Goal: Information Seeking & Learning: Learn about a topic

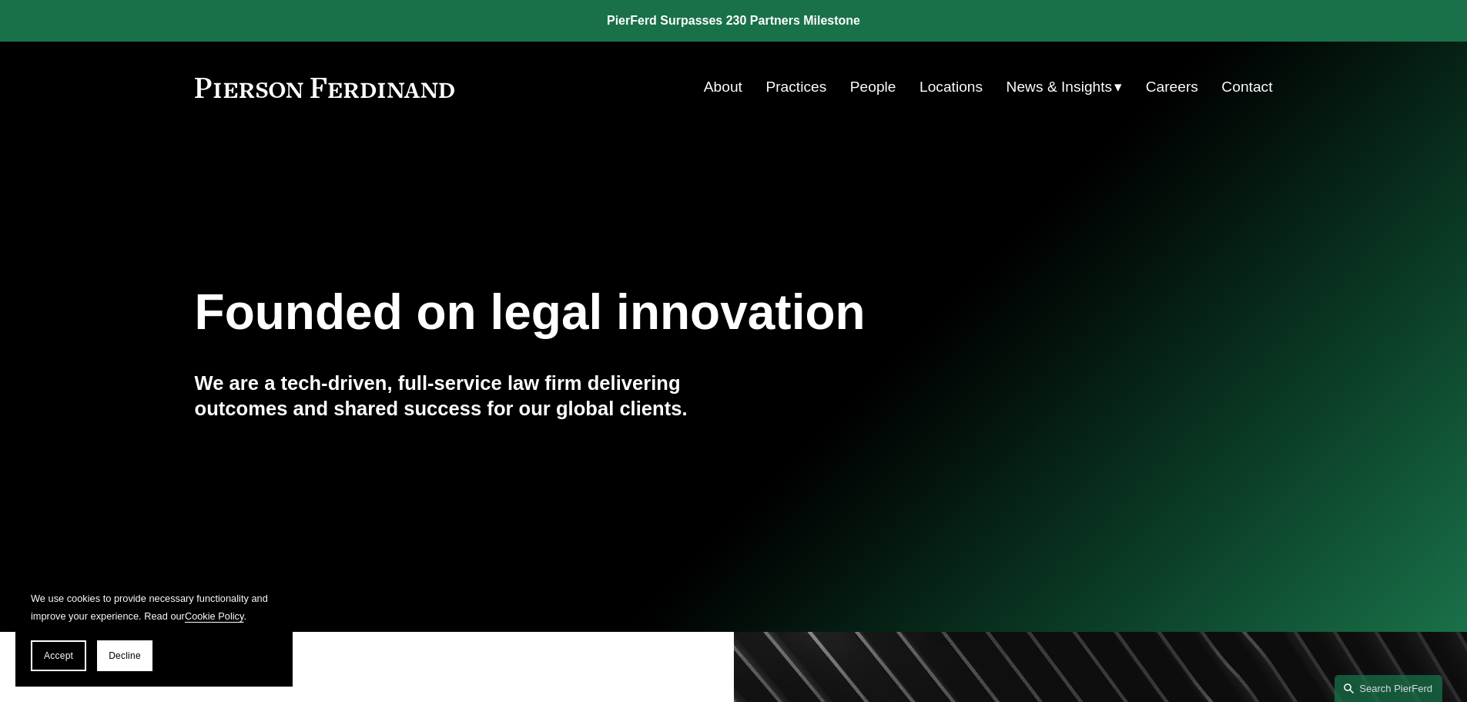
click at [879, 85] on link "People" at bounding box center [873, 86] width 46 height 29
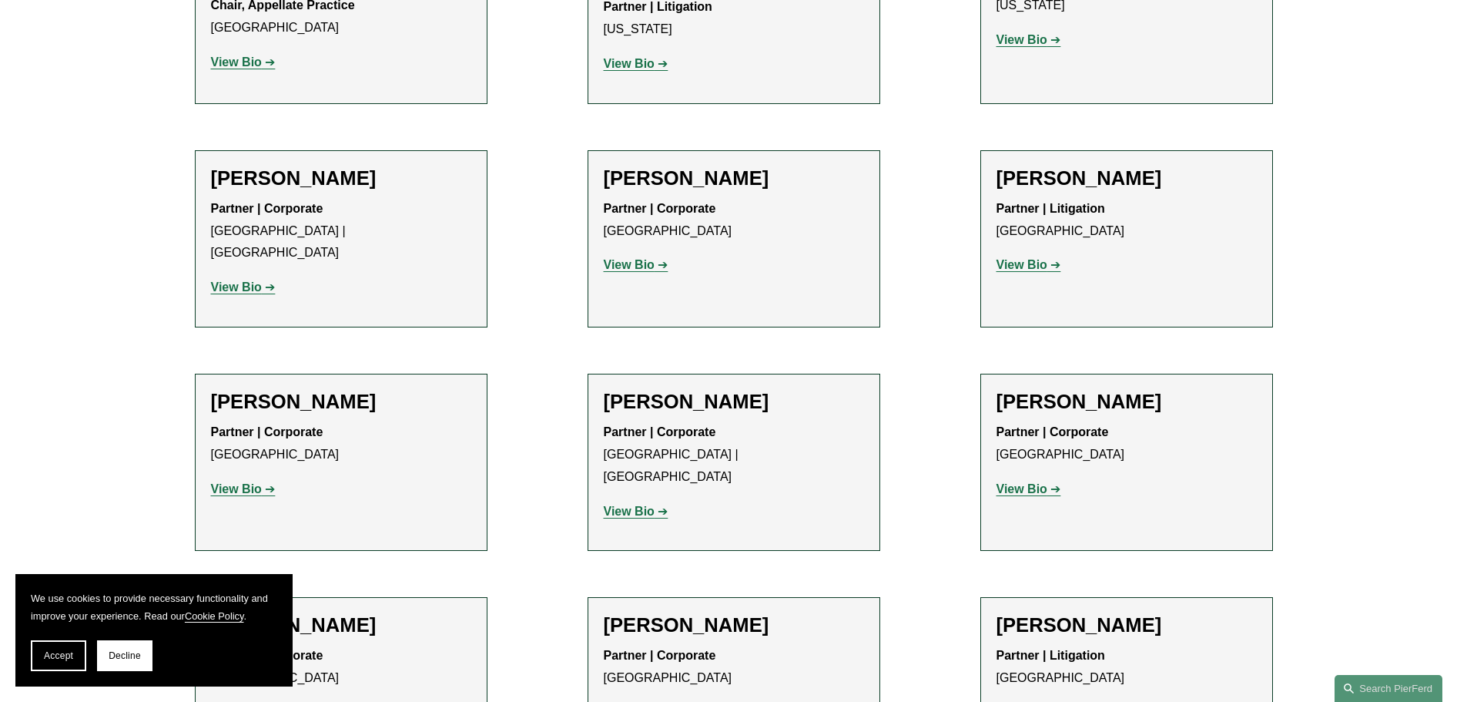
scroll to position [18331, 0]
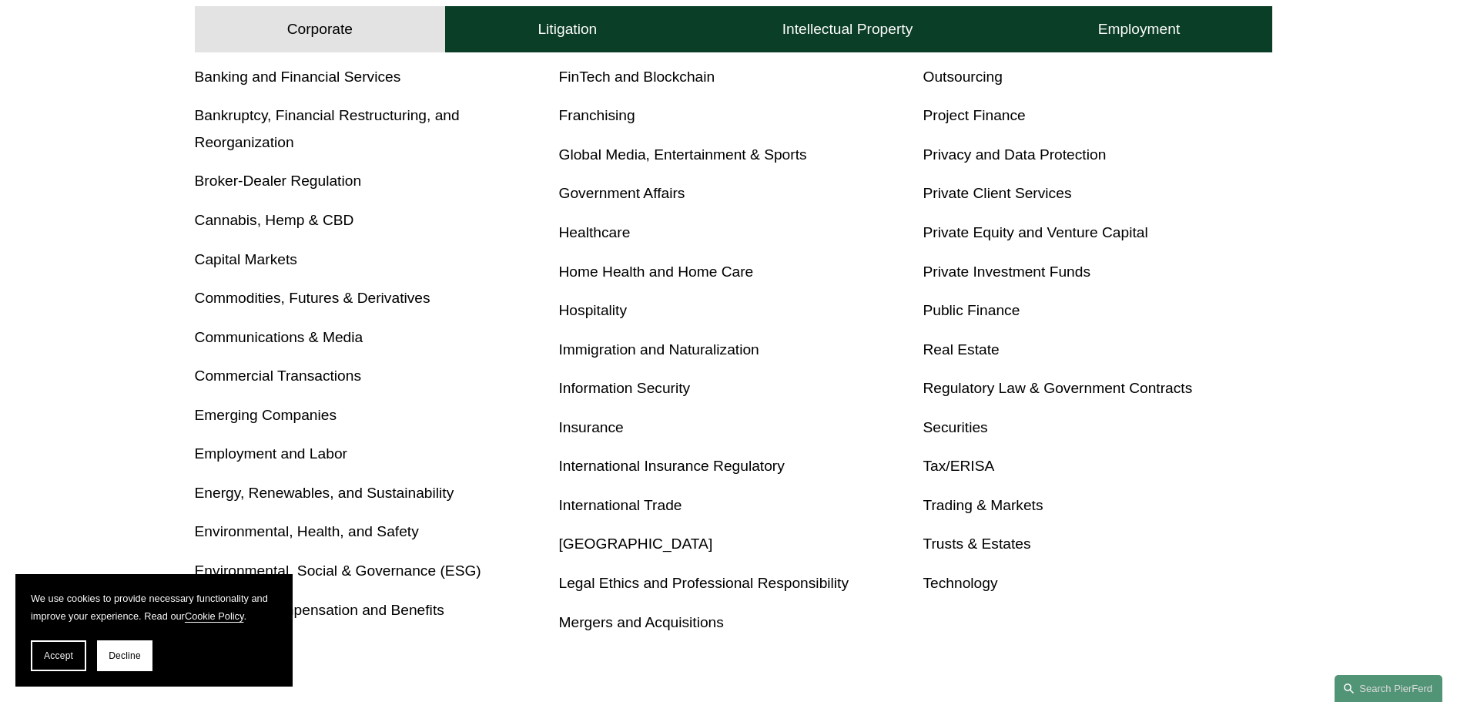
scroll to position [770, 0]
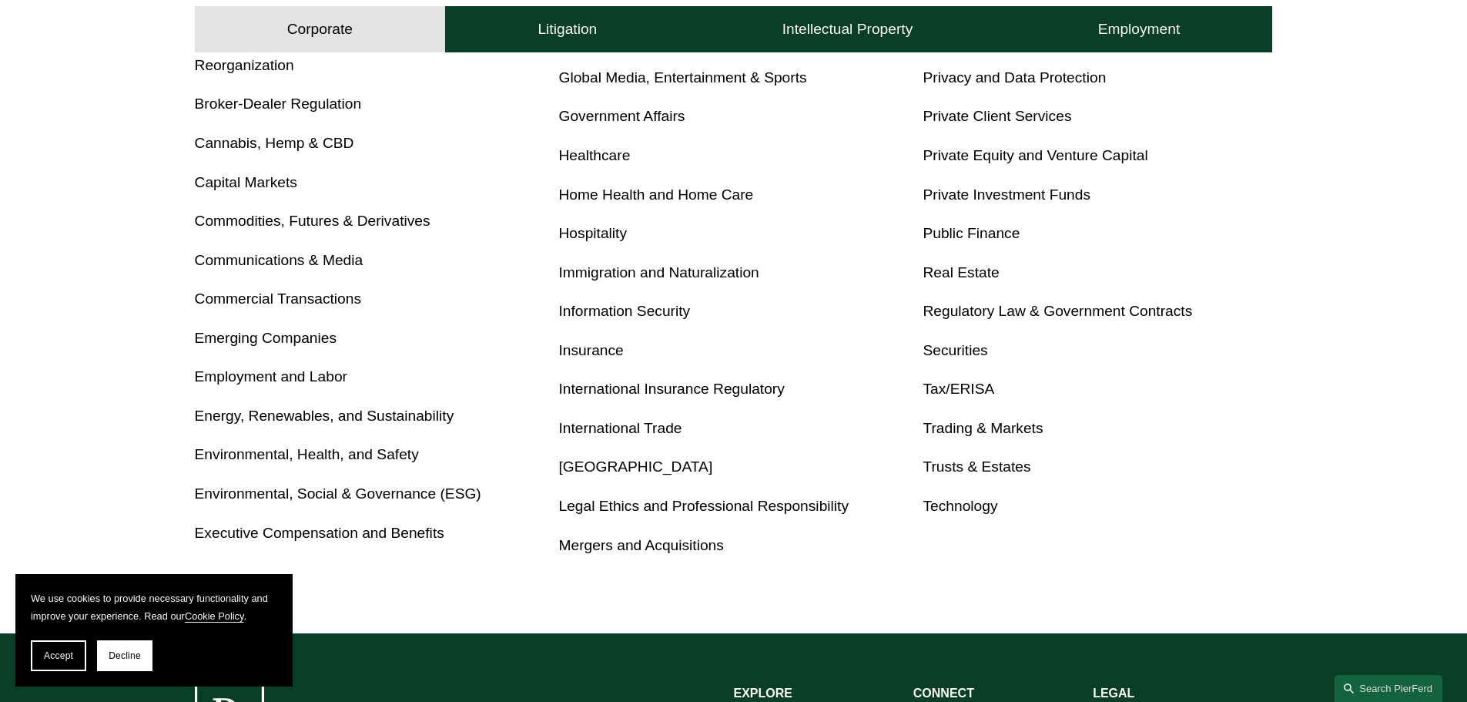
click at [577, 356] on link "Insurance" at bounding box center [591, 350] width 65 height 16
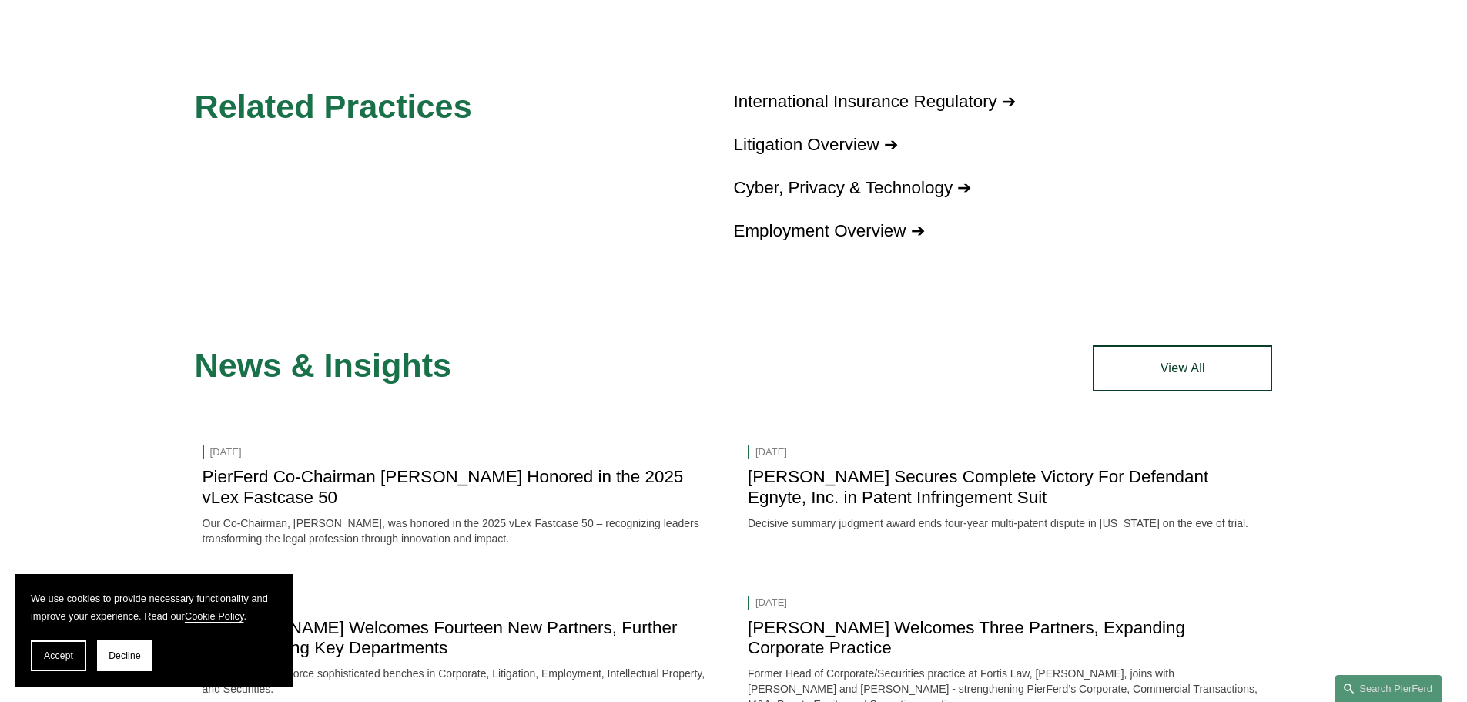
scroll to position [2696, 0]
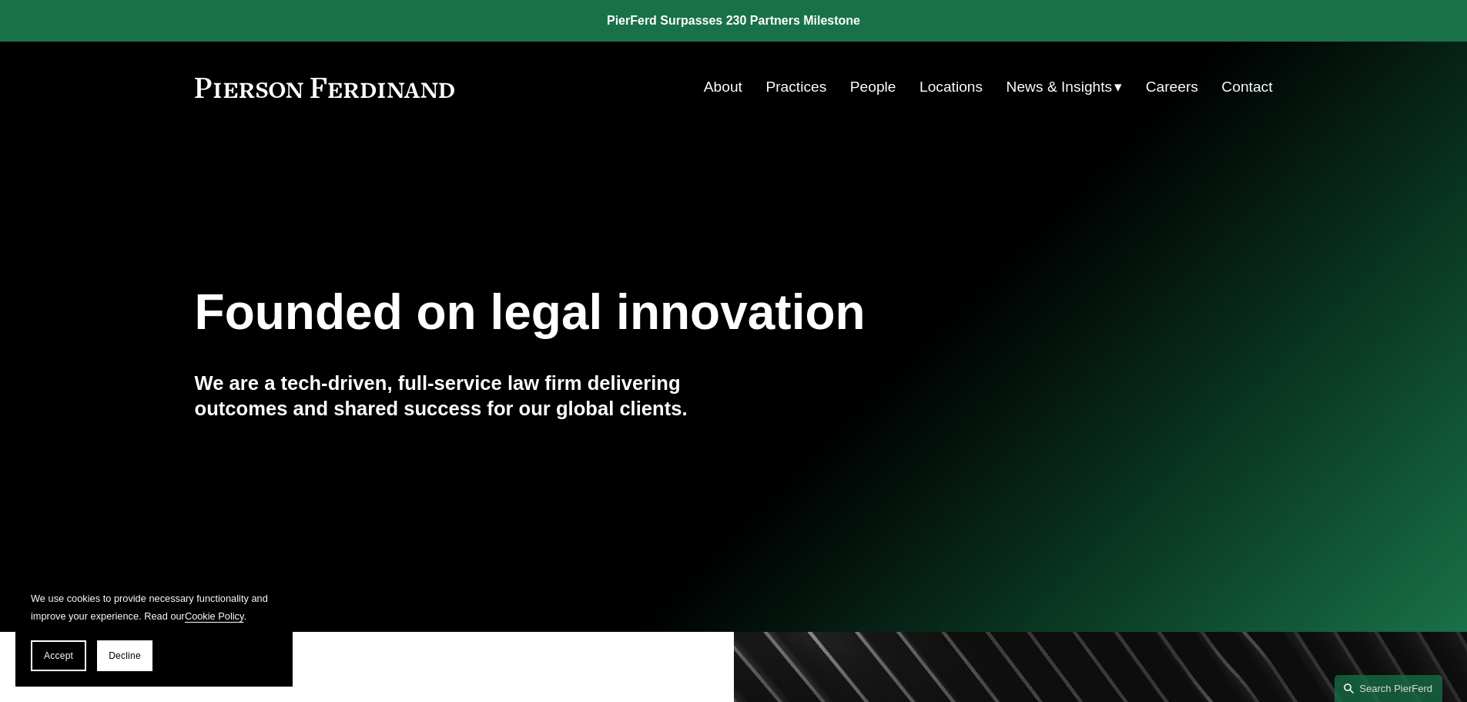
click at [722, 83] on link "About" at bounding box center [723, 86] width 39 height 29
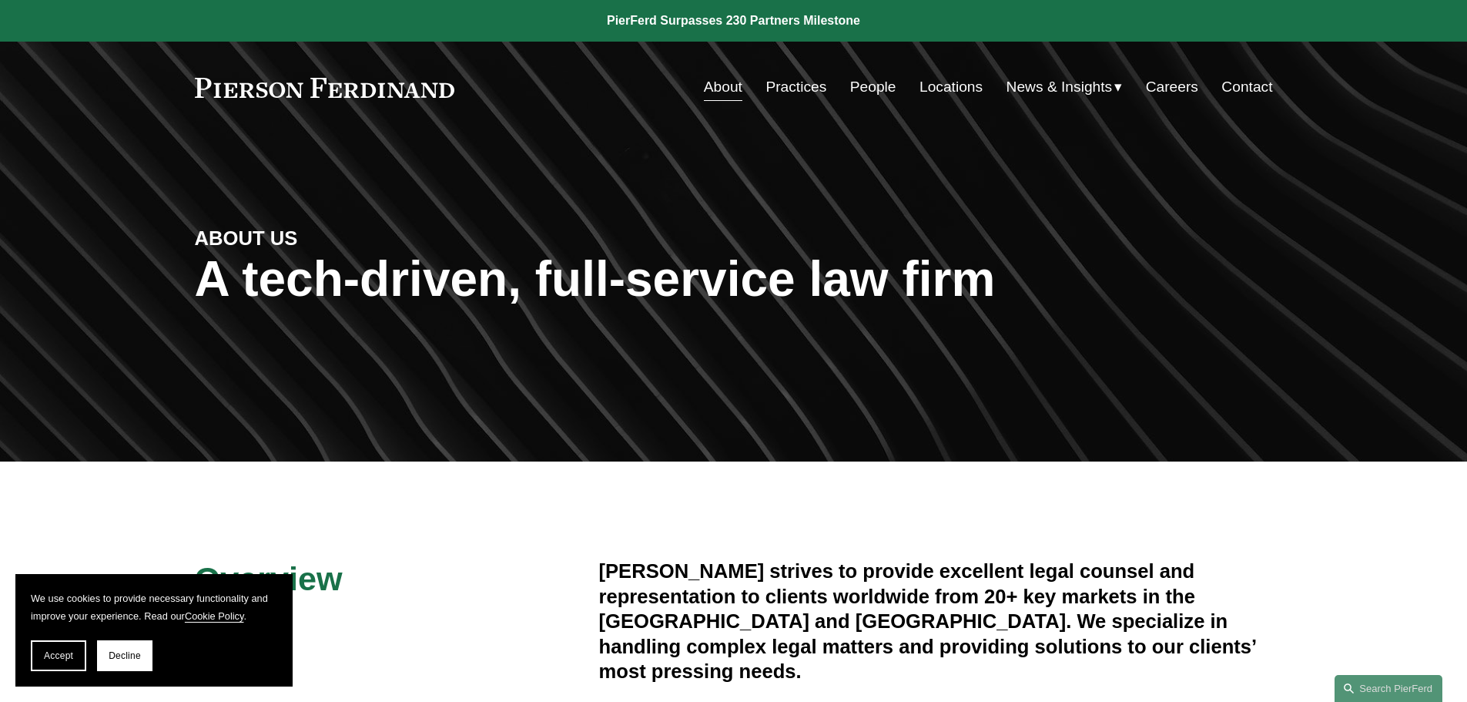
click at [0, 0] on span "News" at bounding box center [0, 0] width 0 height 0
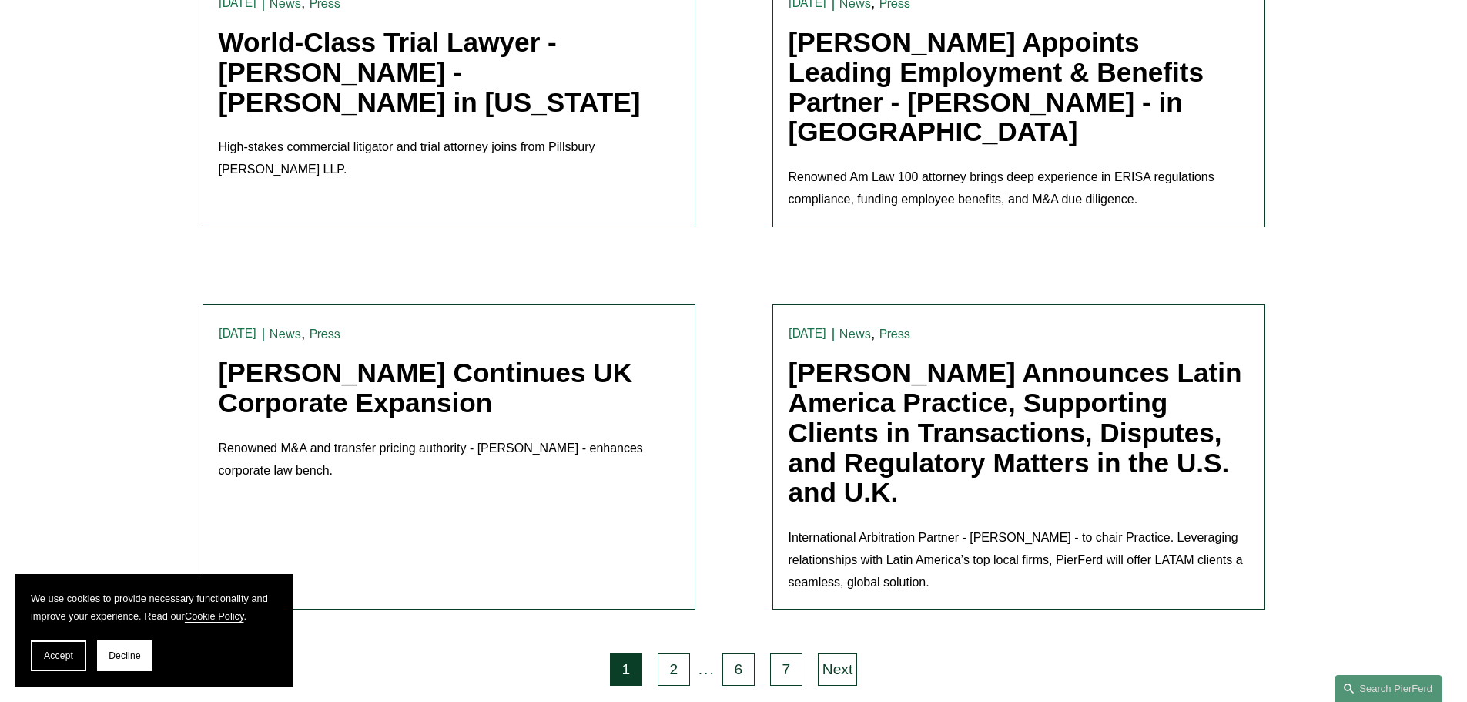
scroll to position [3235, 0]
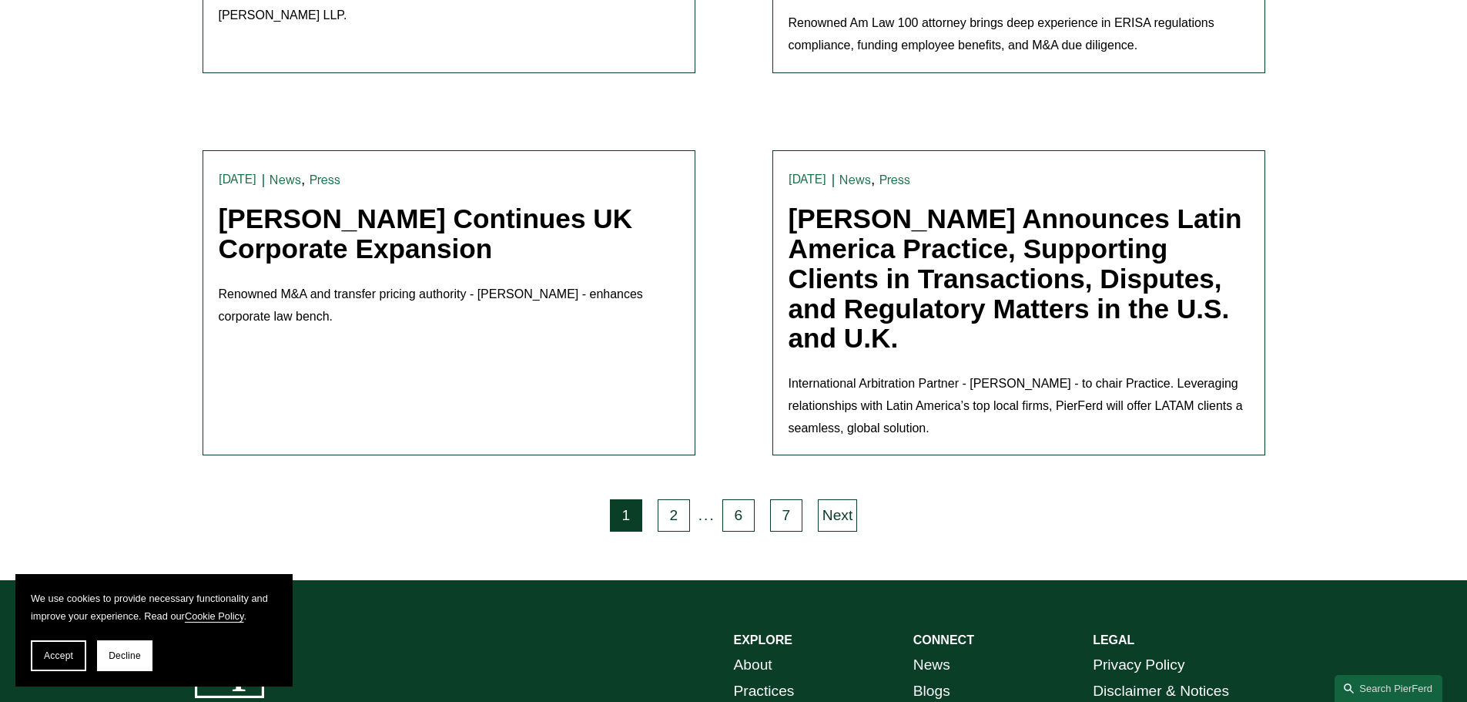
click at [934, 678] on link "Blogs" at bounding box center [932, 691] width 37 height 27
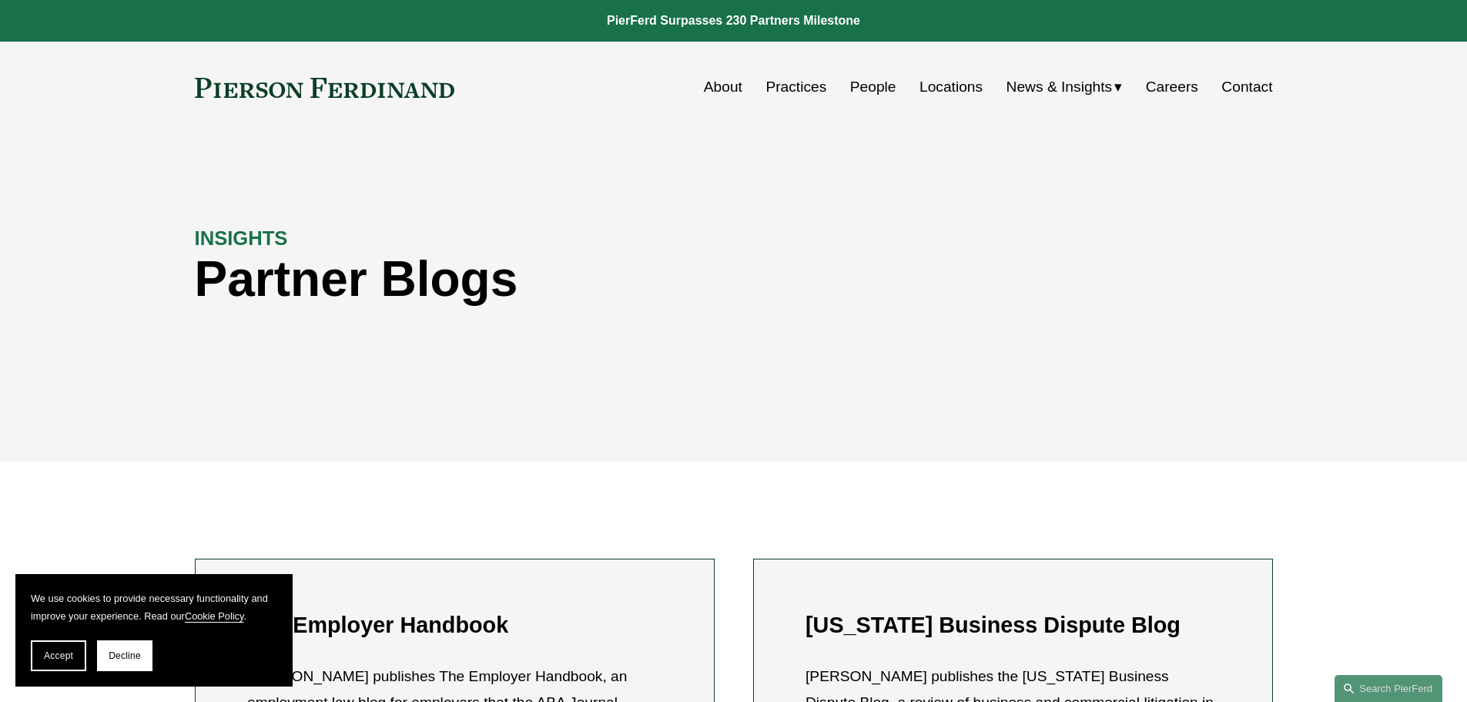
click at [712, 82] on link "About" at bounding box center [723, 86] width 39 height 29
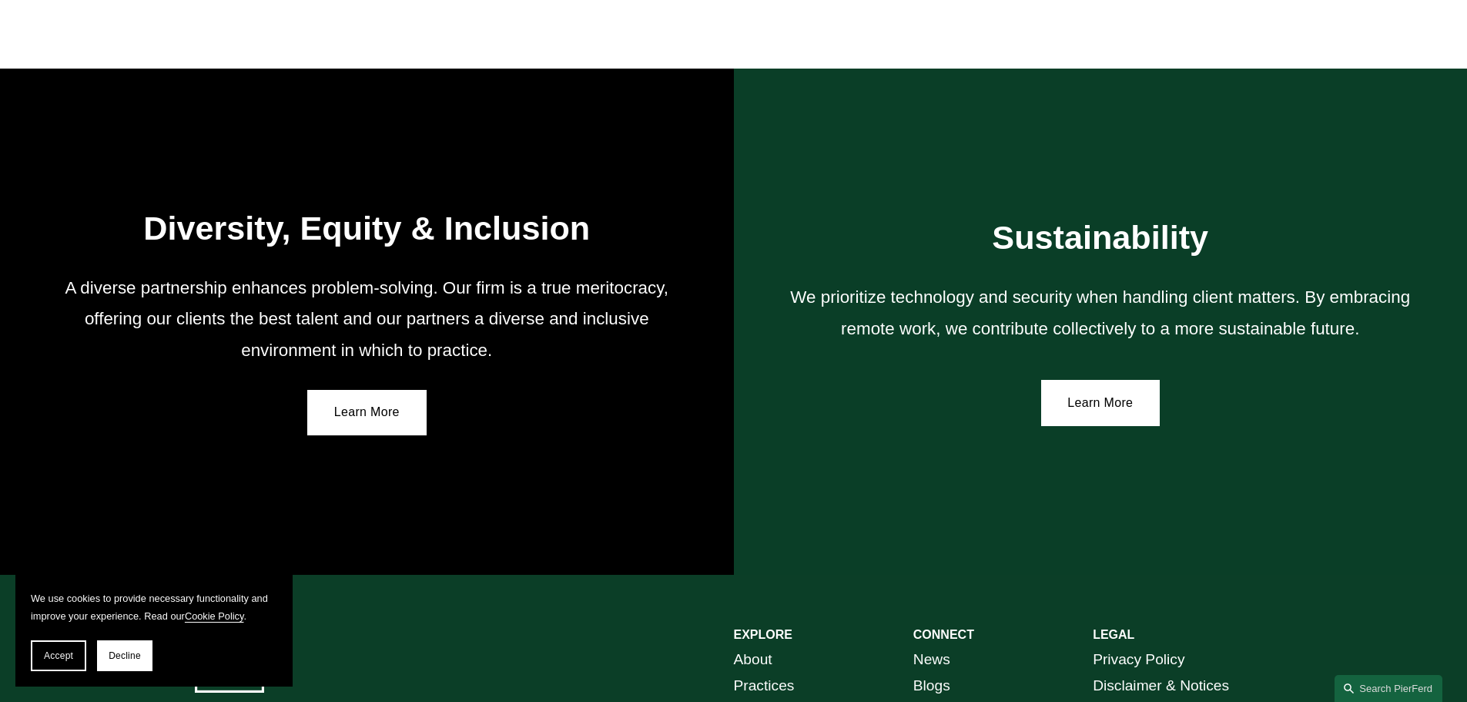
scroll to position [2845, 0]
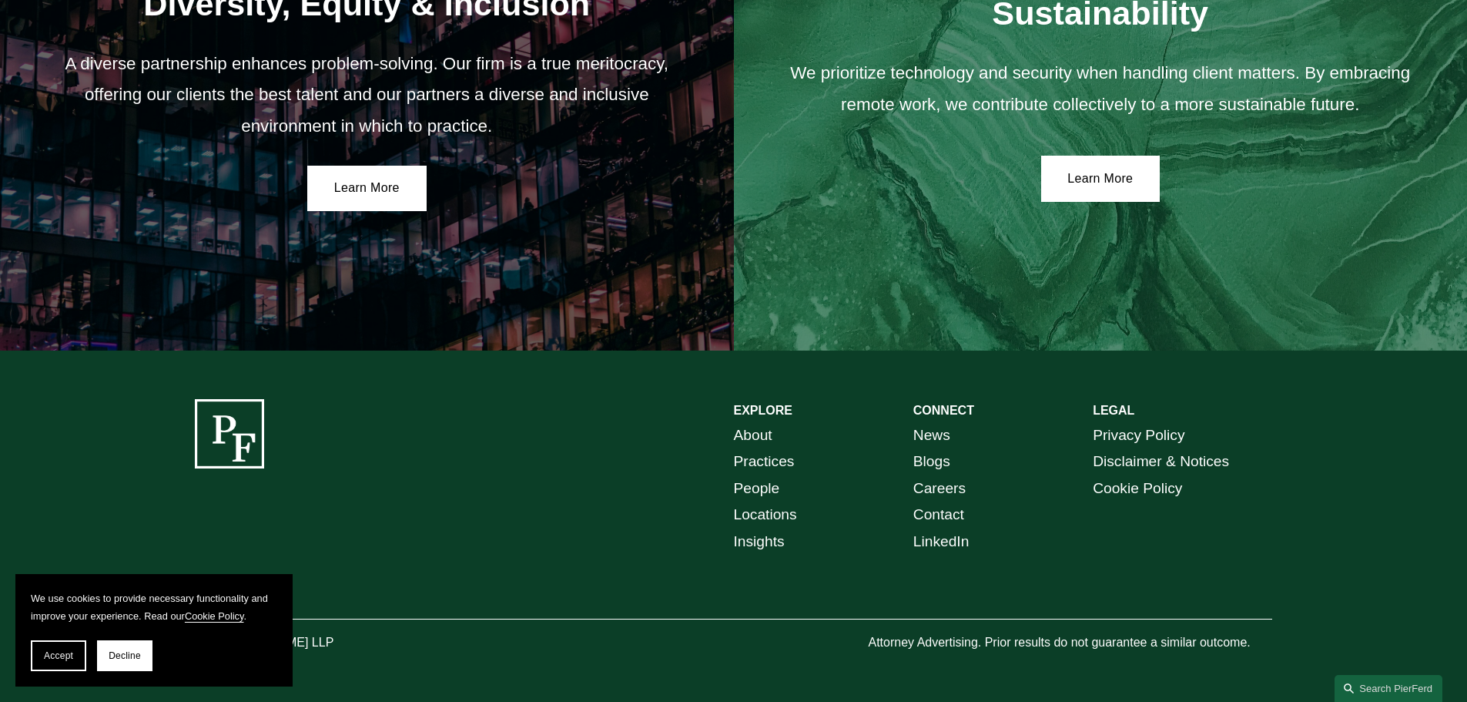
click at [756, 431] on link "About" at bounding box center [753, 435] width 39 height 27
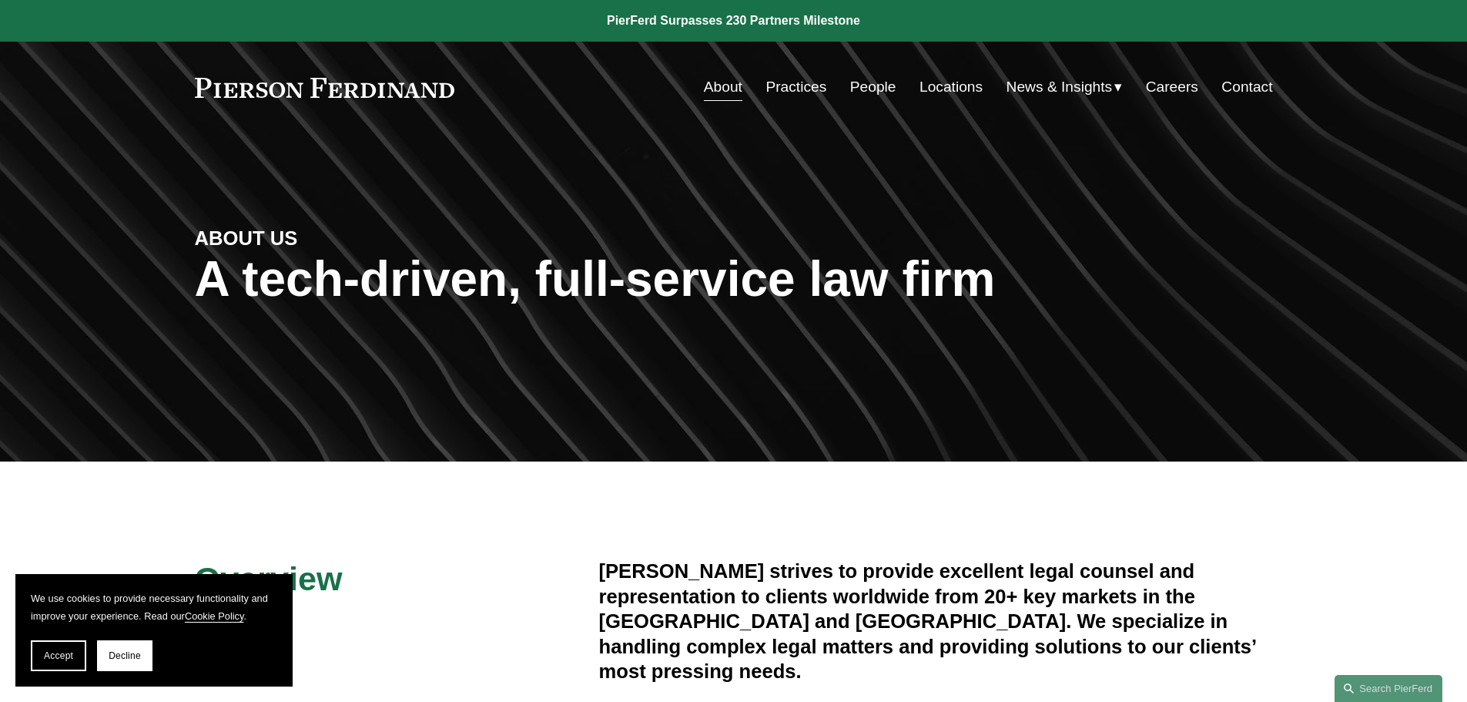
click at [787, 85] on link "Practices" at bounding box center [796, 86] width 61 height 29
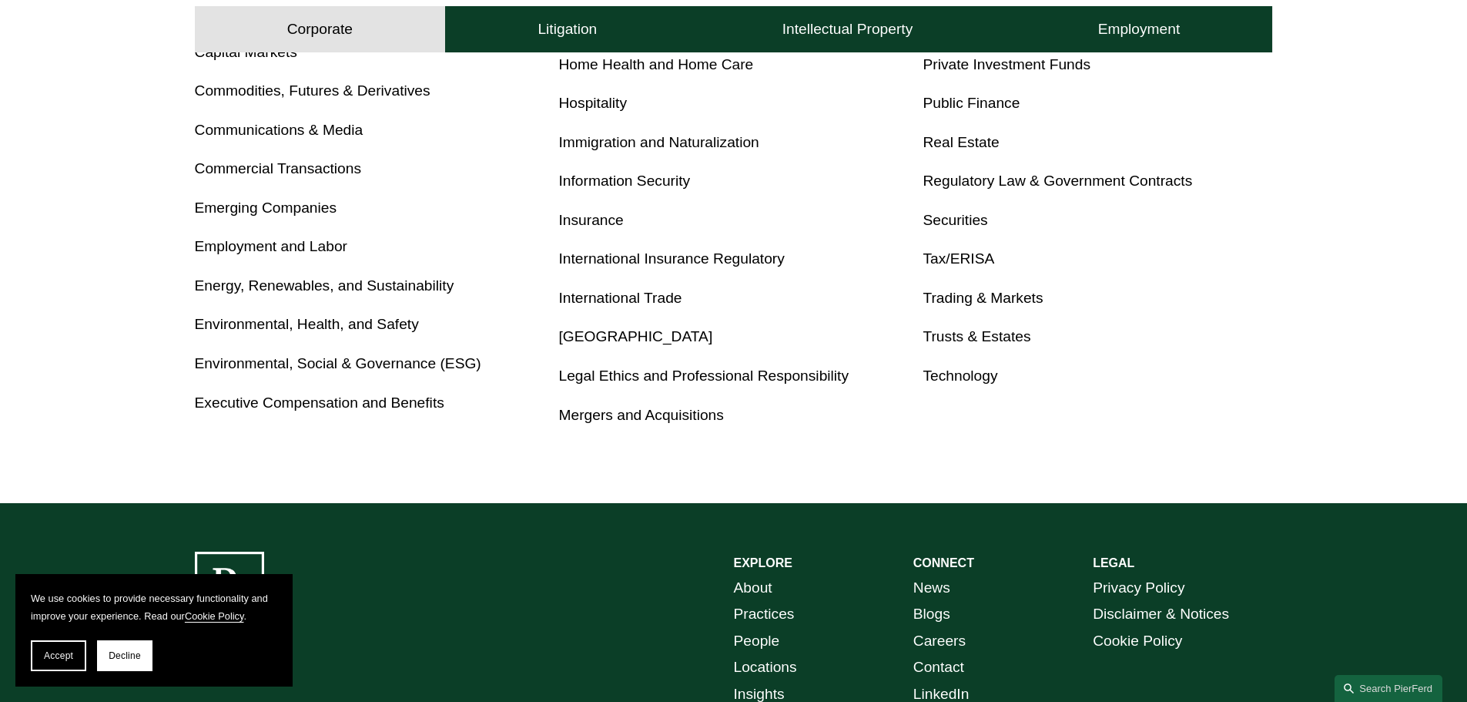
scroll to position [1054, 0]
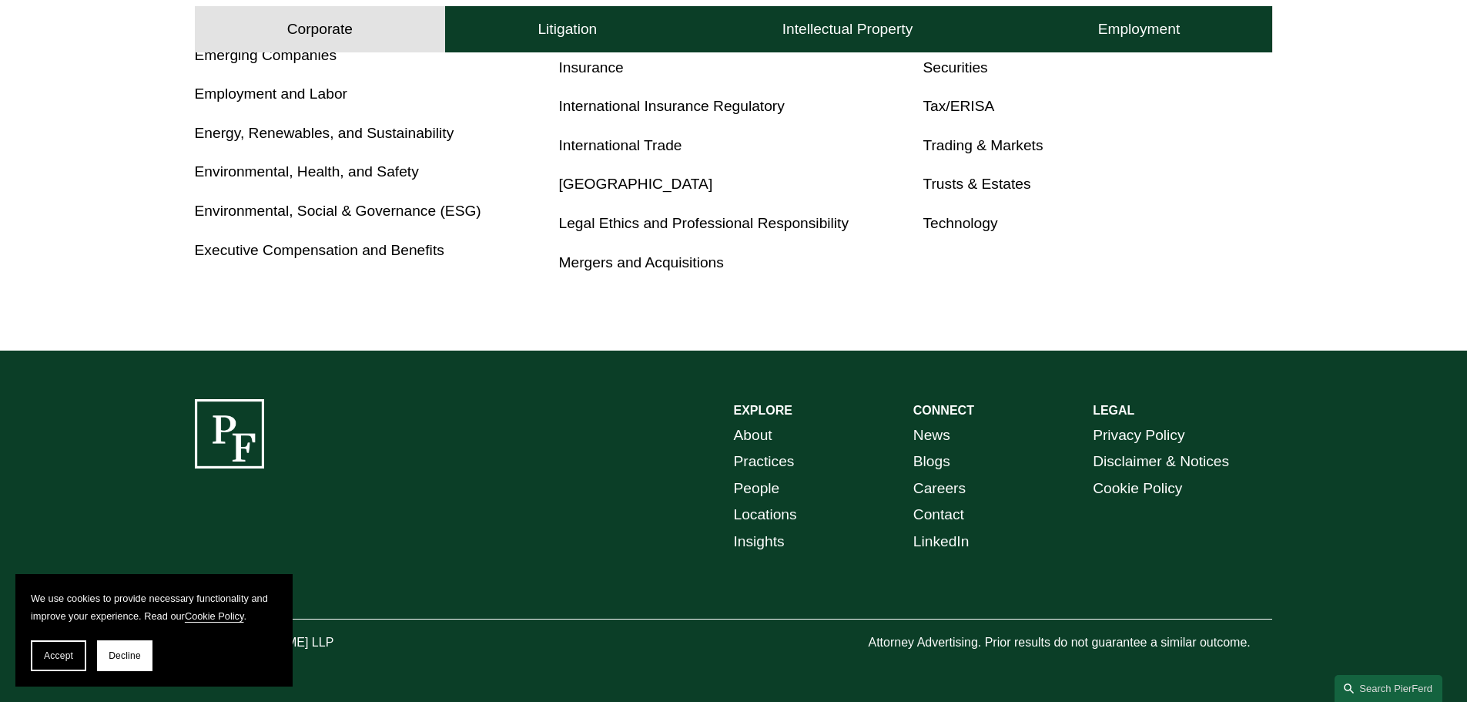
click at [938, 483] on link "Careers" at bounding box center [940, 488] width 52 height 27
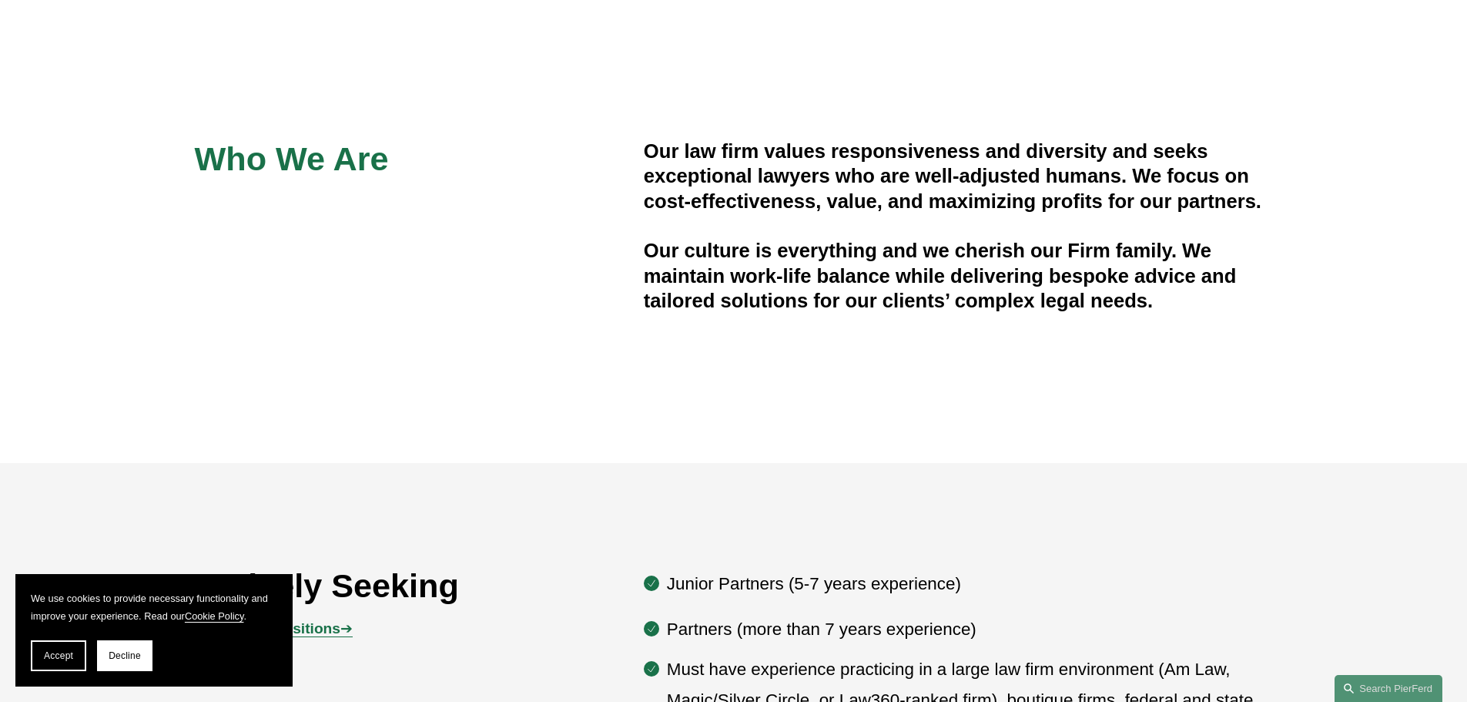
scroll to position [539, 0]
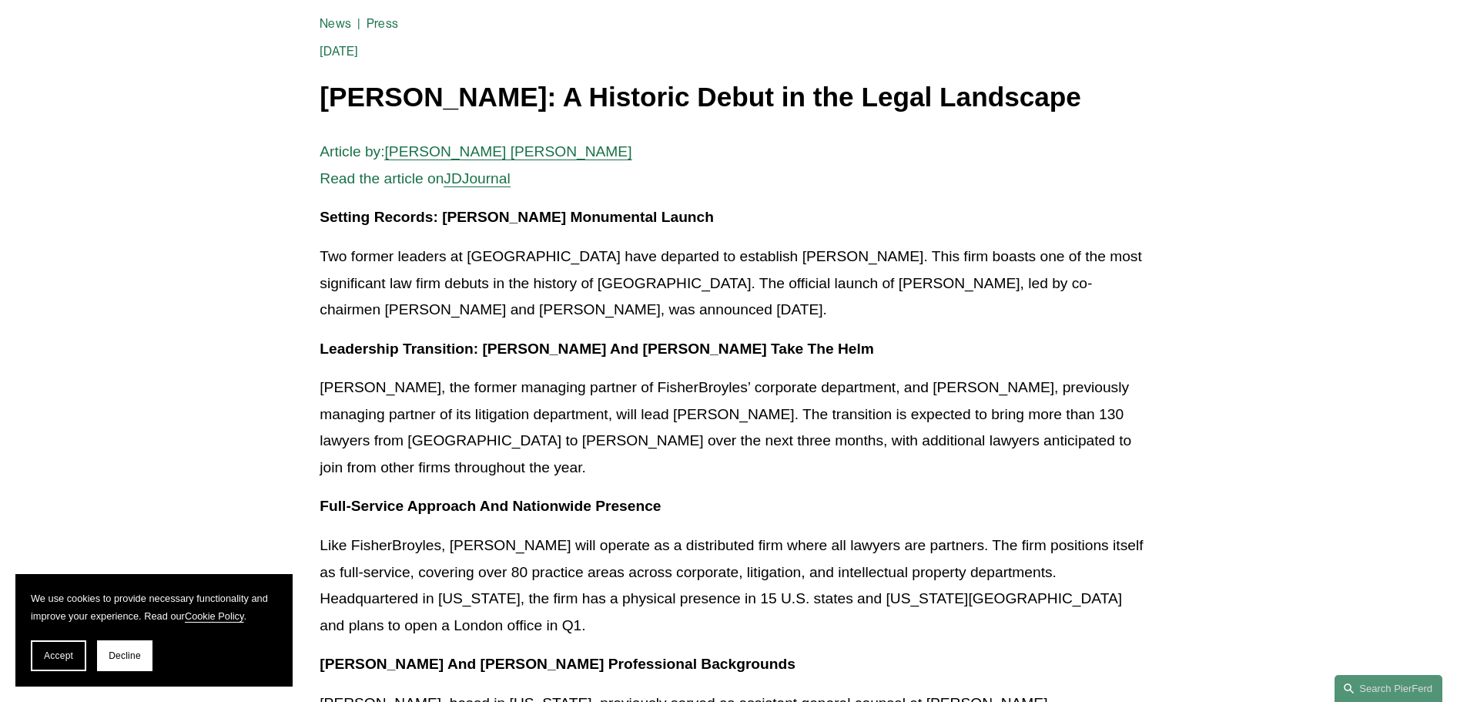
scroll to position [308, 0]
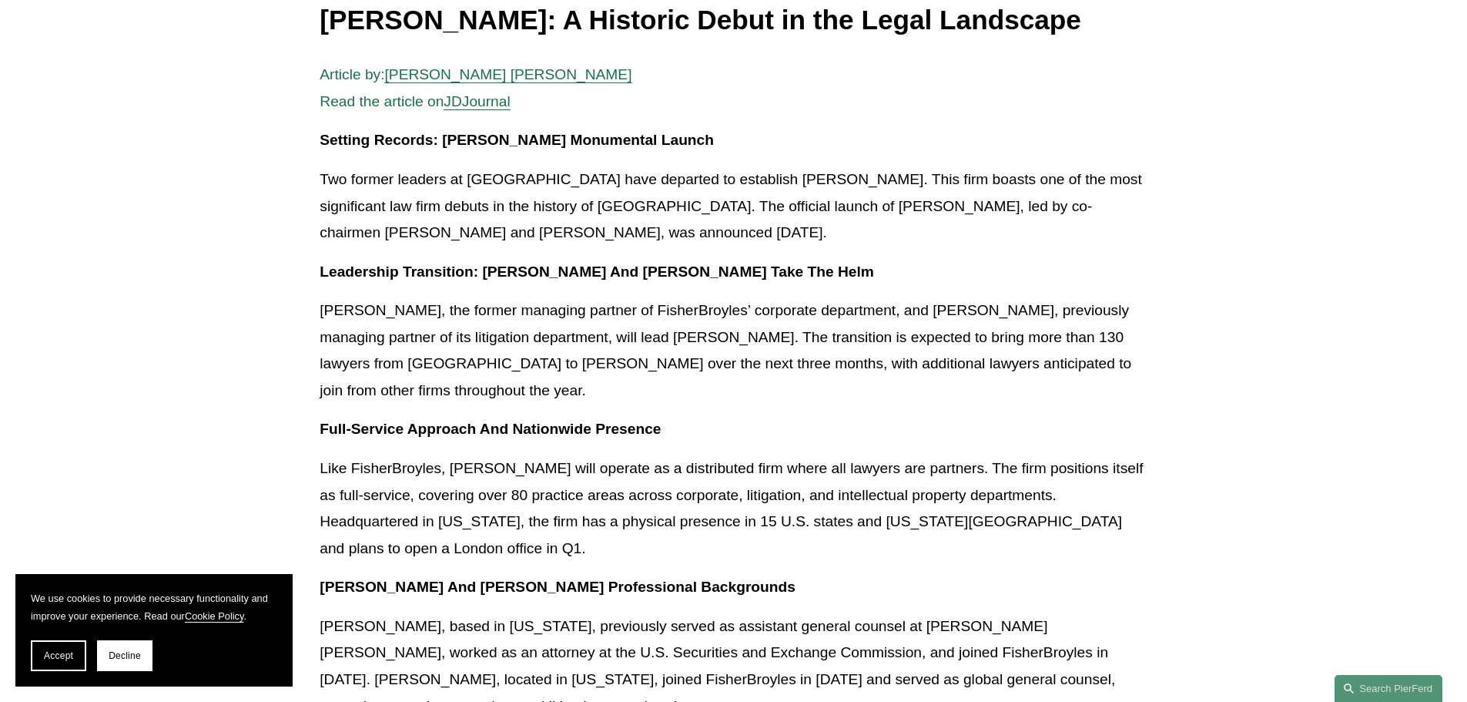
click at [480, 102] on span "JDJournal" at bounding box center [477, 101] width 66 height 16
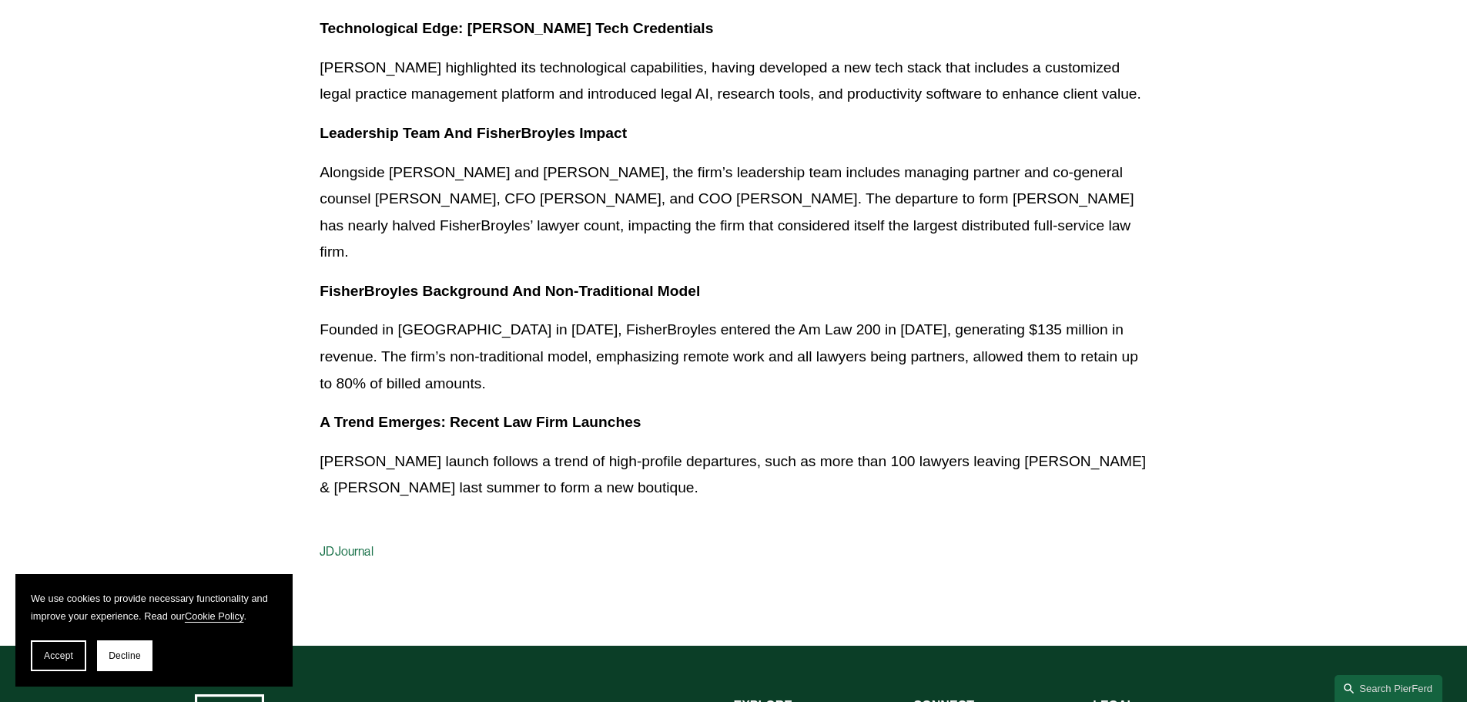
scroll to position [1078, 0]
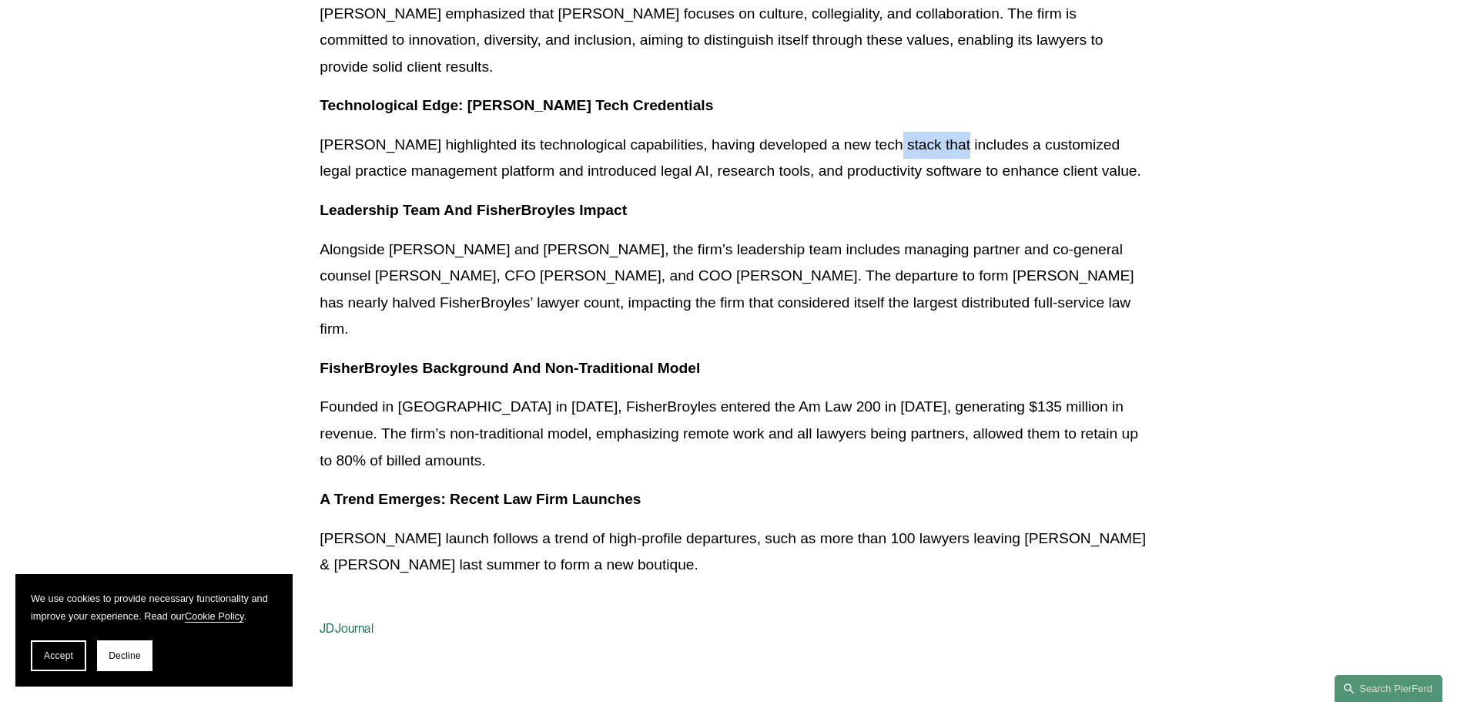
drag, startPoint x: 876, startPoint y: 144, endPoint x: 947, endPoint y: 148, distance: 71.7
click at [947, 148] on p "[PERSON_NAME] highlighted its technological capabilities, having developed a ne…" at bounding box center [733, 158] width 827 height 53
copy p "tech stack"
